Goal: Understand process/instructions

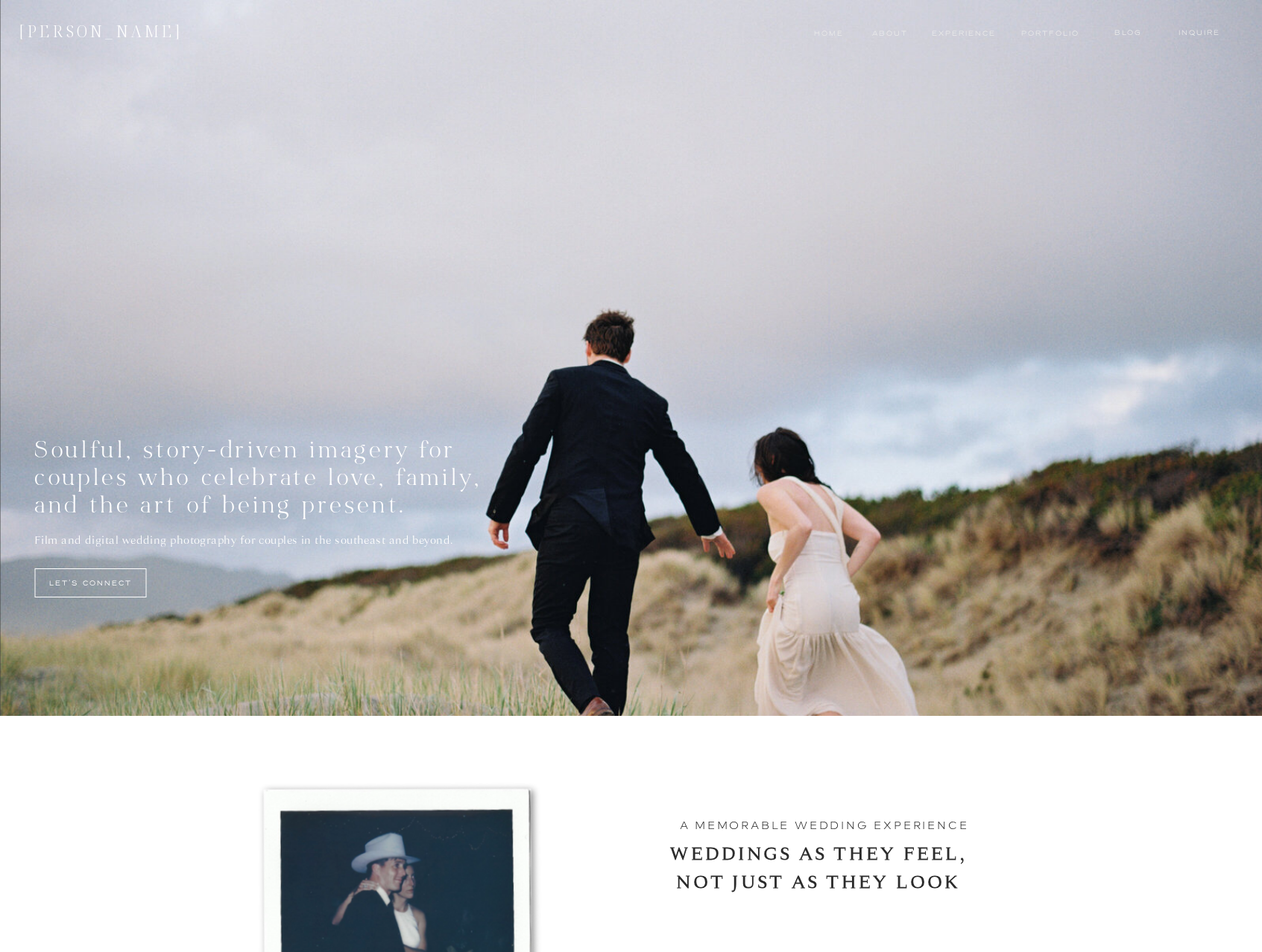
click at [962, 31] on nav "experience" at bounding box center [959, 34] width 56 height 12
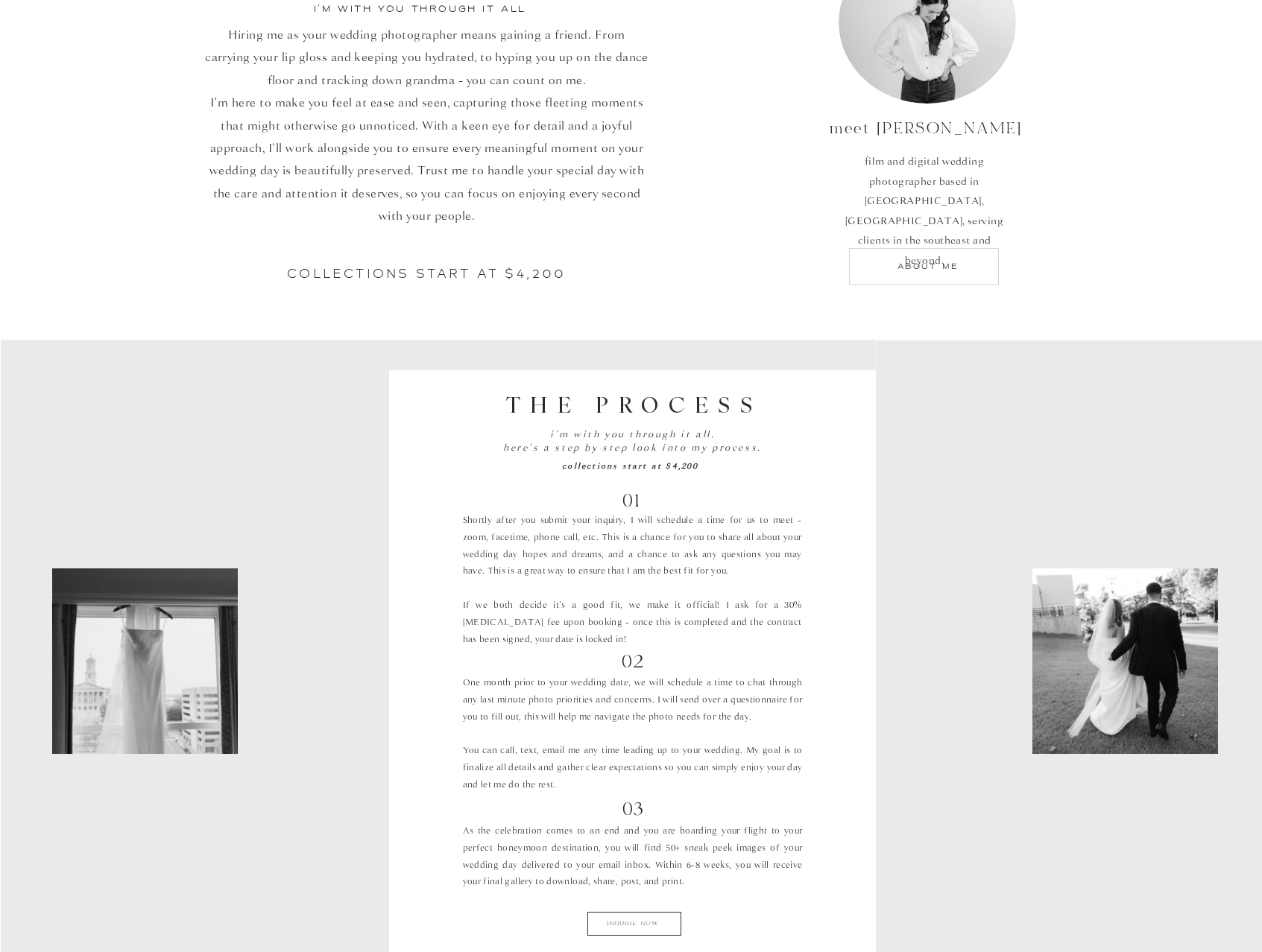
scroll to position [833, 0]
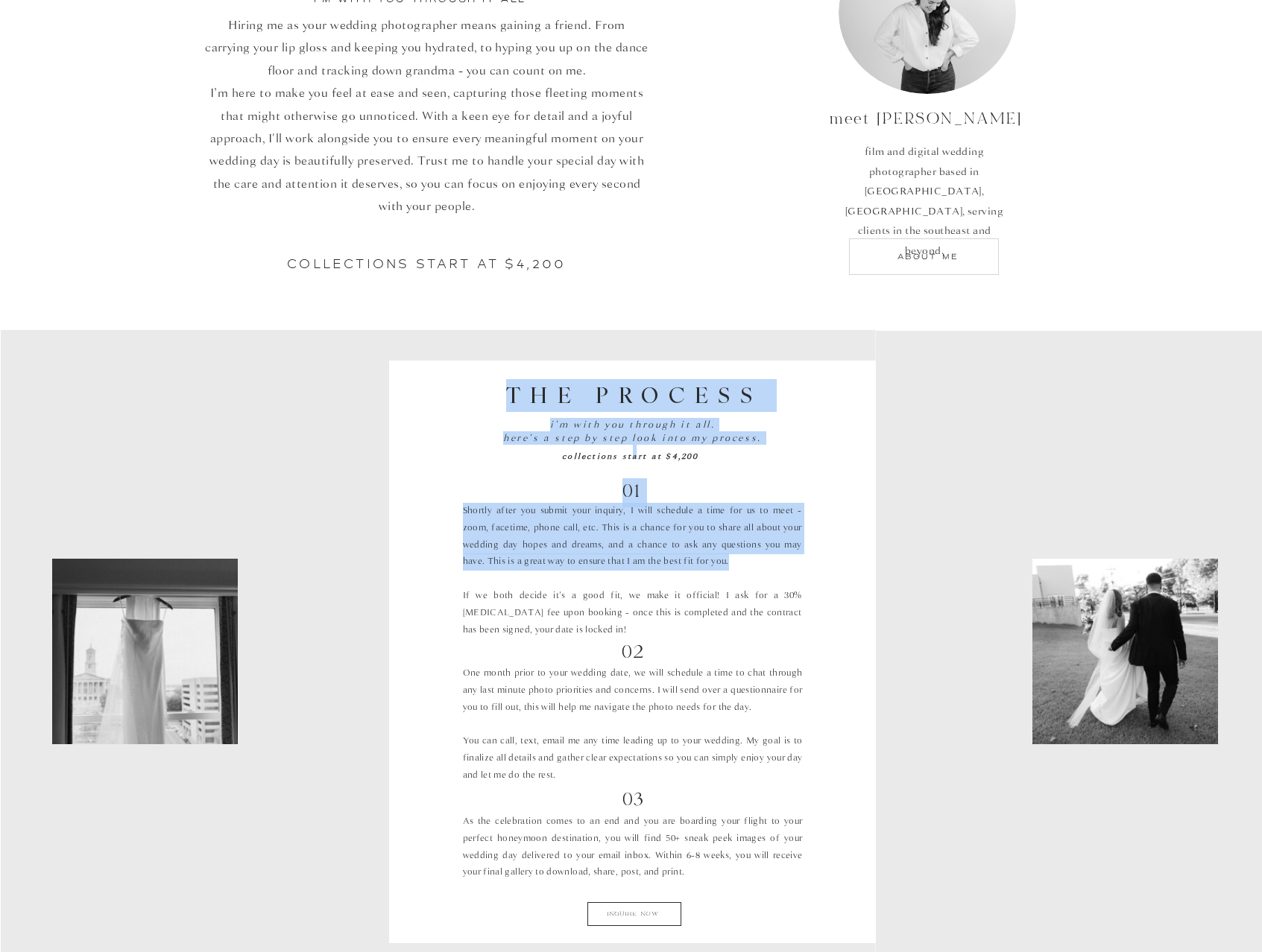
drag, startPoint x: 713, startPoint y: 561, endPoint x: 461, endPoint y: 513, distance: 256.5
click at [493, 516] on p "Shortly after you submit your inquiry, I will schedule a time for us to meet - …" at bounding box center [632, 571] width 339 height 136
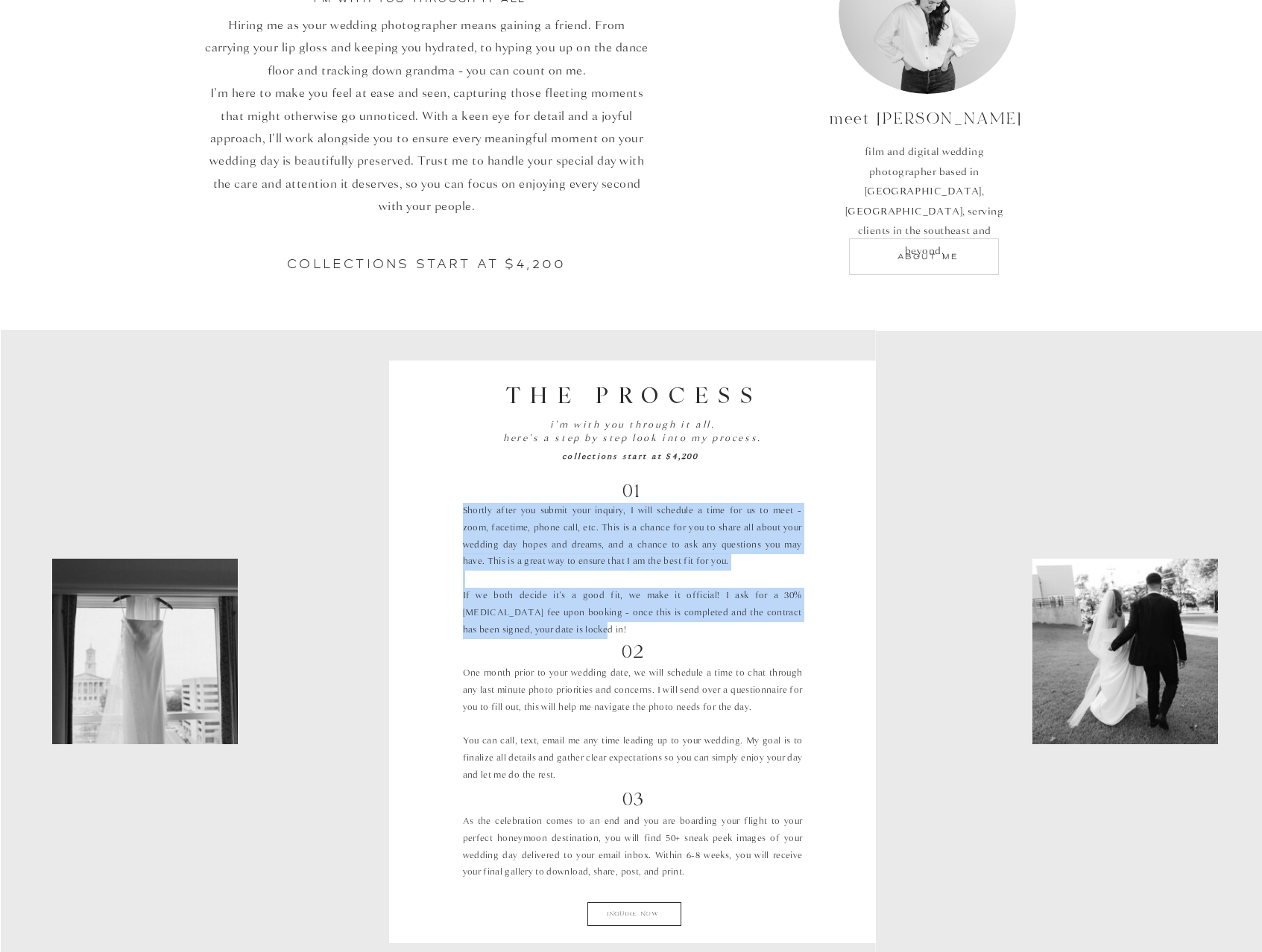
drag, startPoint x: 463, startPoint y: 509, endPoint x: 710, endPoint y: 630, distance: 275.0
click at [710, 630] on p "Shortly after you submit your inquiry, I will schedule a time for us to meet - …" at bounding box center [632, 571] width 339 height 136
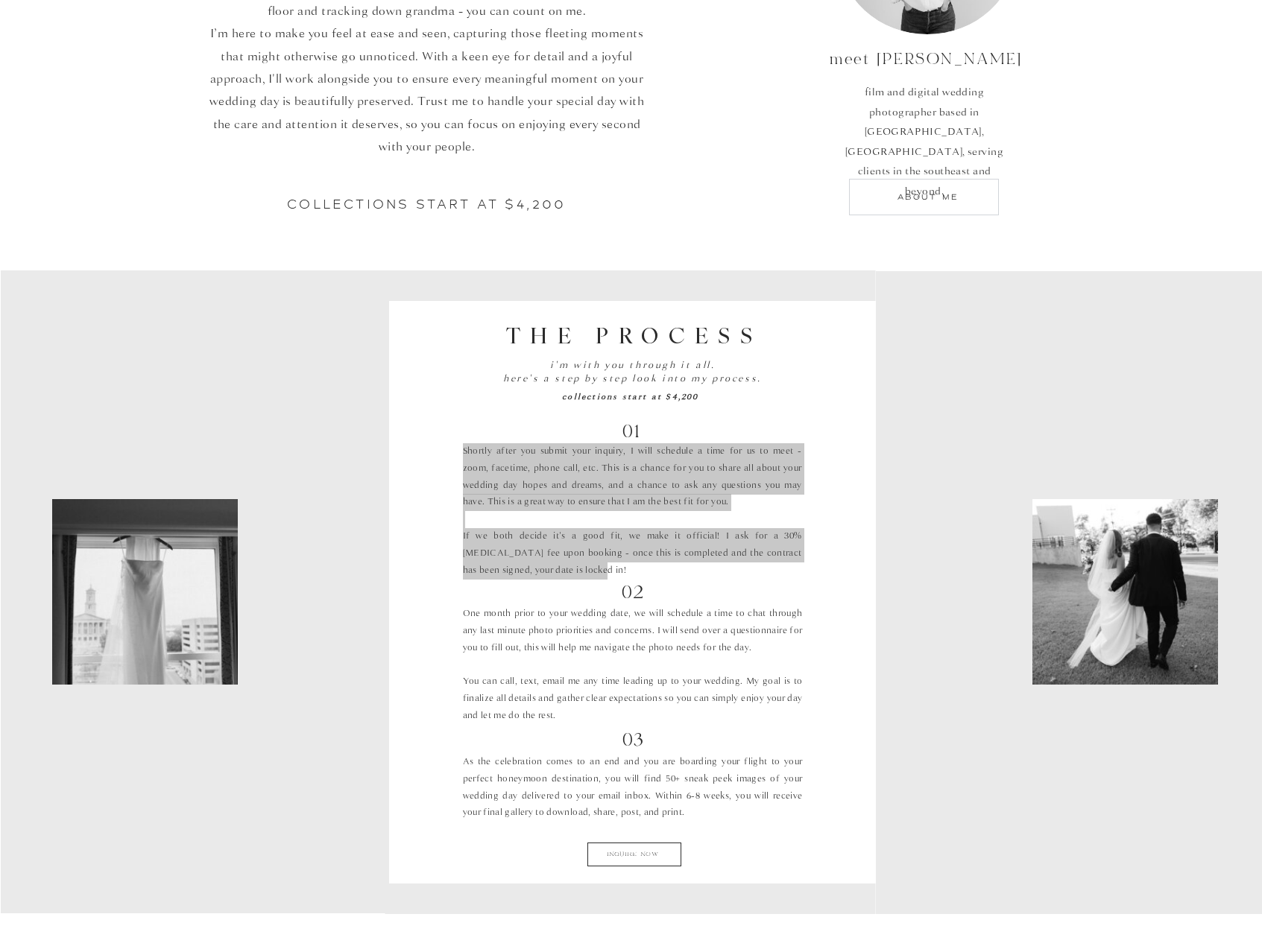
scroll to position [969, 0]
